Goal: Information Seeking & Learning: Learn about a topic

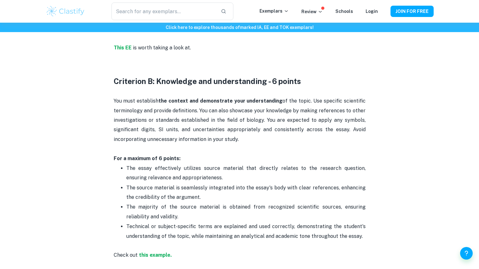
scroll to position [524, 0]
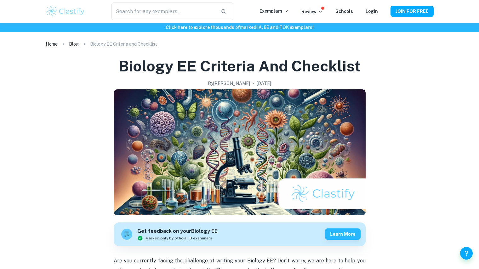
click at [72, 10] on img at bounding box center [66, 11] width 40 height 13
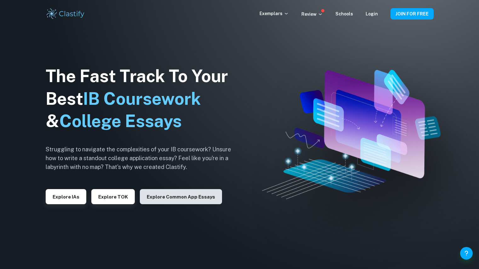
click at [170, 199] on button "Explore Common App essays" at bounding box center [181, 196] width 82 height 15
click at [69, 208] on div "The Fast Track To Your Best IB Coursework & College Essays Struggling to naviga…" at bounding box center [143, 135] width 195 height 216
click at [68, 186] on div "Explore IAs" at bounding box center [66, 194] width 41 height 20
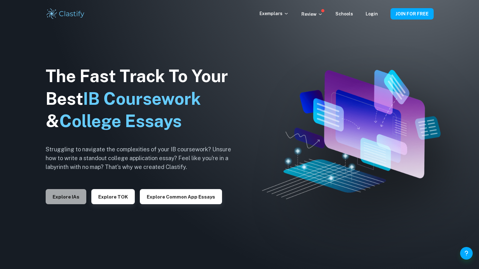
click at [70, 197] on button "Explore IAs" at bounding box center [66, 196] width 41 height 15
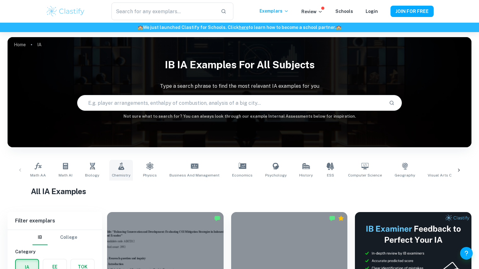
scroll to position [59, 0]
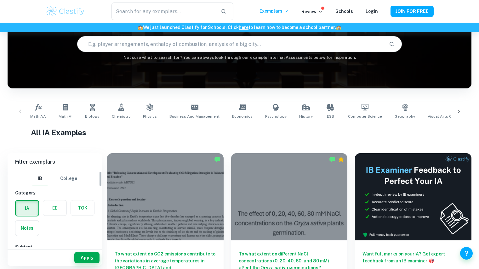
click at [50, 206] on label "button" at bounding box center [54, 208] width 23 height 15
click at [0, 0] on input "radio" at bounding box center [0, 0] width 0 height 0
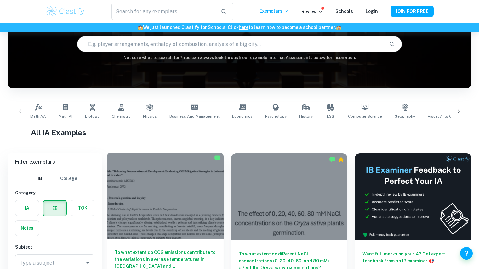
scroll to position [149, 0]
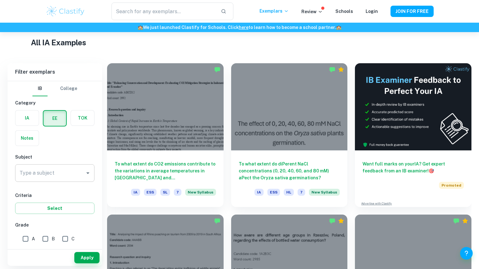
click at [67, 174] on input "Type a subject" at bounding box center [50, 173] width 64 height 12
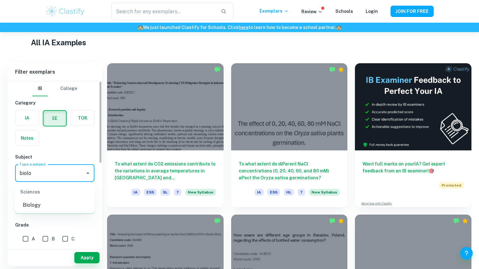
click at [55, 208] on li "Biology" at bounding box center [54, 205] width 79 height 11
type input "Biology"
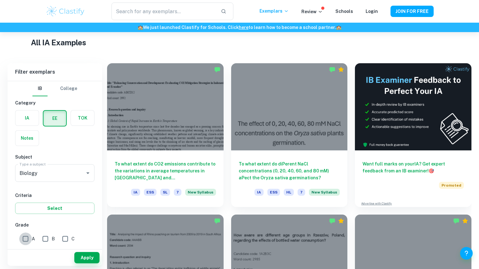
click at [26, 235] on input "A" at bounding box center [25, 239] width 13 height 13
checkbox input "true"
click at [40, 238] on input "B" at bounding box center [45, 239] width 13 height 13
checkbox input "true"
click at [56, 210] on button "Select" at bounding box center [54, 208] width 79 height 11
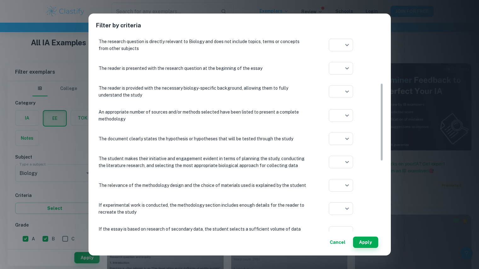
scroll to position [130, 0]
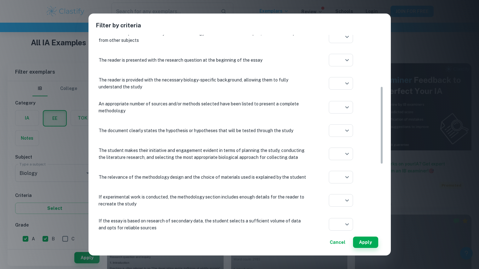
click at [335, 248] on button "Cancel" at bounding box center [337, 242] width 21 height 11
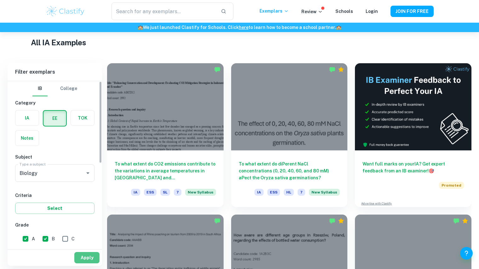
click at [82, 259] on button "Apply" at bounding box center [86, 257] width 25 height 11
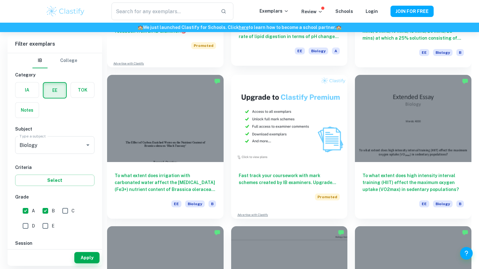
scroll to position [978, 0]
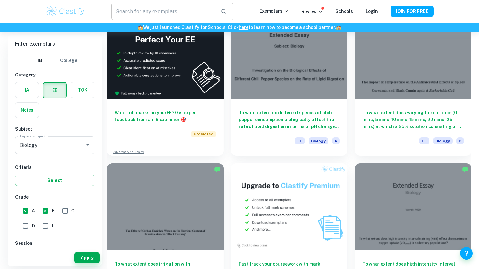
click at [192, 12] on input "text" at bounding box center [164, 12] width 104 height 18
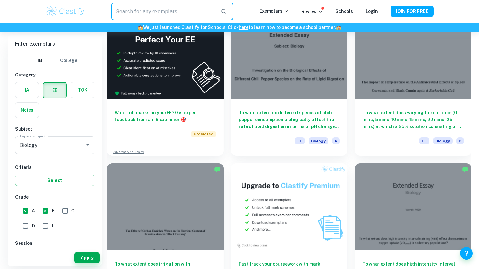
paste input "To what extent does the presence of [MEDICAL_DATA]"
type input "To what extent does the presence of [MEDICAL_DATA]"
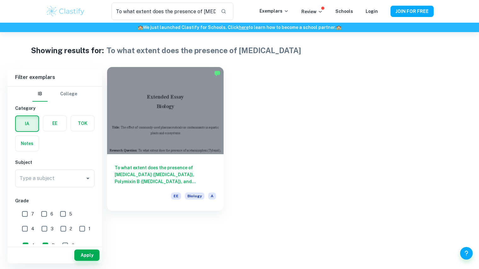
click at [173, 106] on div at bounding box center [165, 110] width 117 height 87
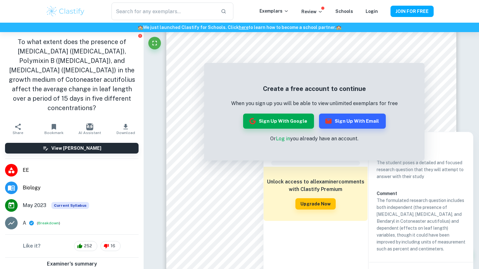
scroll to position [113, 0]
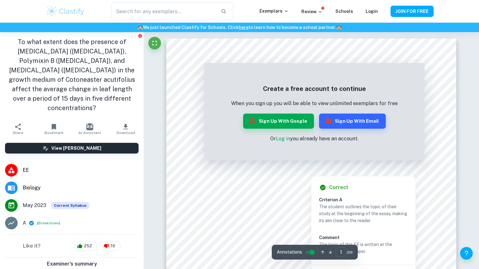
click at [286, 139] on link "Log in" at bounding box center [283, 139] width 14 height 6
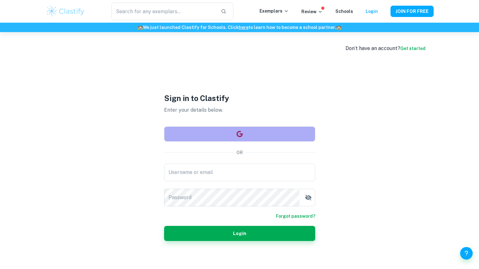
click at [247, 137] on button "button" at bounding box center [239, 134] width 151 height 15
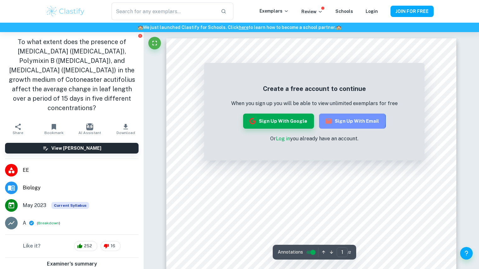
click at [333, 121] on button "Sign up with Email" at bounding box center [352, 121] width 67 height 15
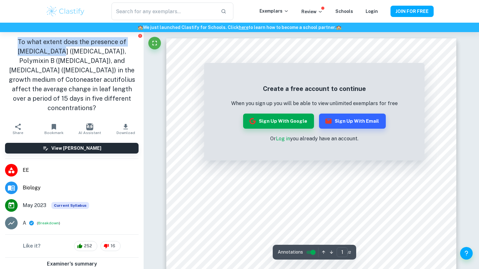
drag, startPoint x: 14, startPoint y: 44, endPoint x: 61, endPoint y: 53, distance: 46.9
click at [61, 53] on h1 "To what extent does the presence of [MEDICAL_DATA] ([MEDICAL_DATA]), Polymixin …" at bounding box center [72, 75] width 134 height 76
copy h1 "To what extent does the presence of [MEDICAL_DATA]"
